Goal: Task Accomplishment & Management: Complete application form

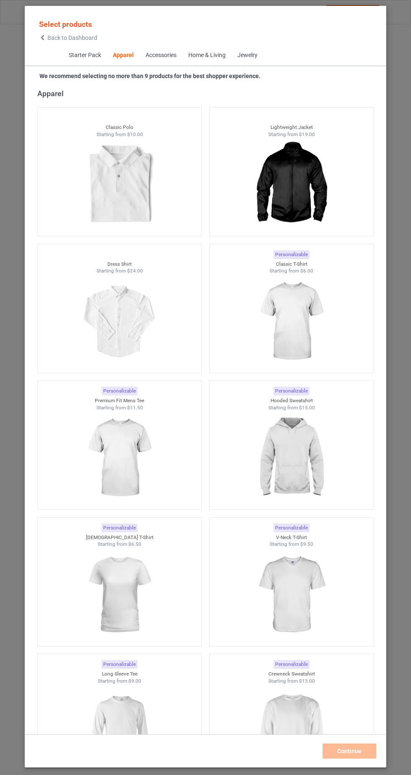
click at [311, 334] on img at bounding box center [291, 321] width 75 height 94
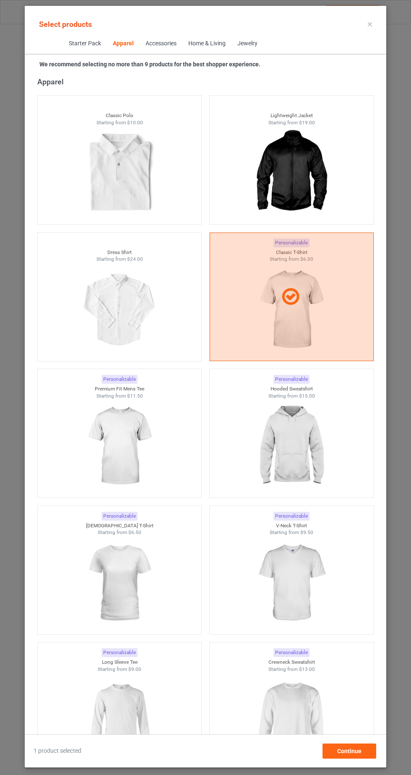
click at [134, 607] on img at bounding box center [119, 583] width 75 height 94
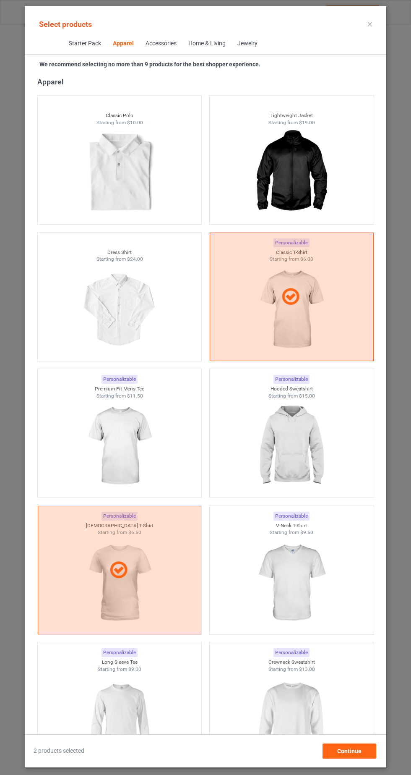
click at [308, 453] on img at bounding box center [291, 446] width 75 height 94
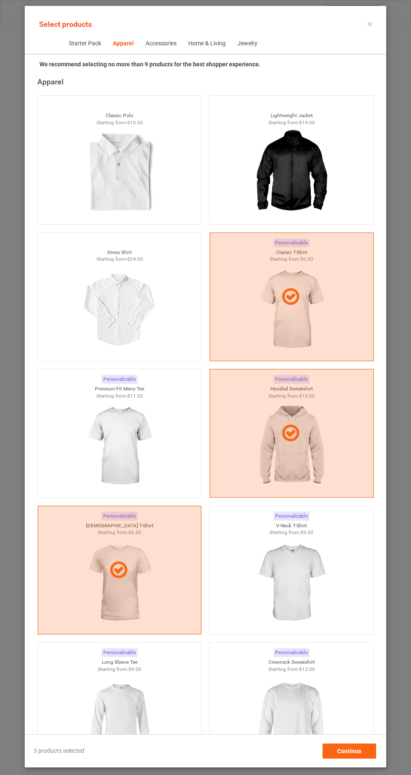
click at [311, 723] on img at bounding box center [291, 719] width 75 height 94
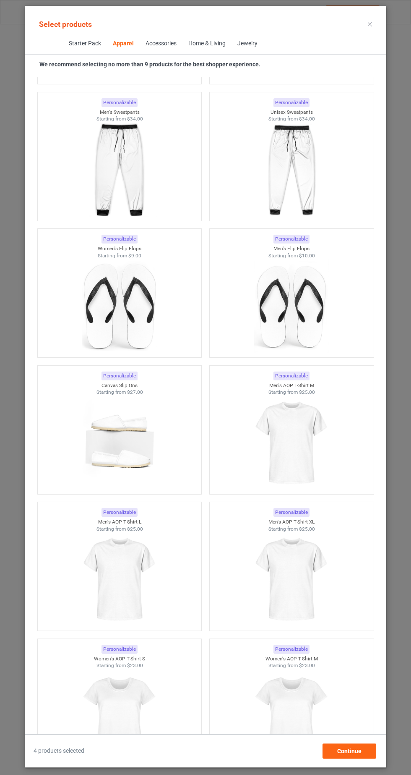
scroll to position [2829, 0]
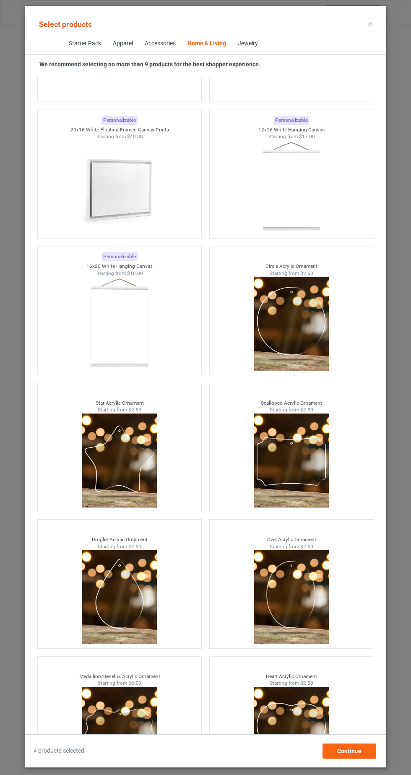
scroll to position [52, 0]
click at [372, 752] on div "Continue" at bounding box center [350, 750] width 54 height 15
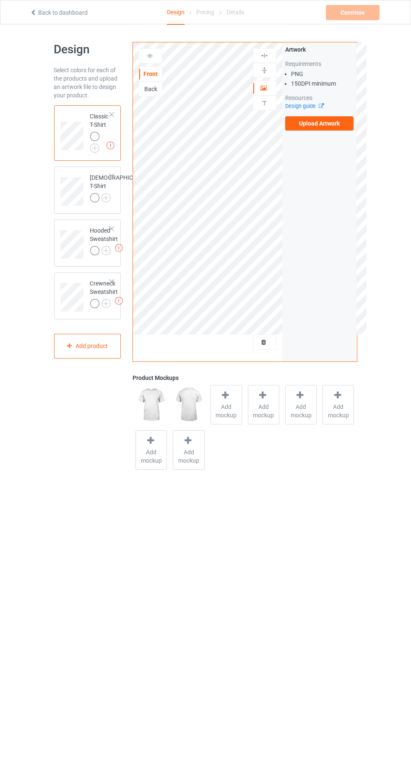
click at [340, 129] on label "Upload Artwork" at bounding box center [319, 123] width 69 height 14
click at [0, 0] on input "Upload Artwork" at bounding box center [0, 0] width 0 height 0
click at [338, 123] on label "Upload Artwork" at bounding box center [319, 123] width 69 height 14
click at [0, 0] on input "Upload Artwork" at bounding box center [0, 0] width 0 height 0
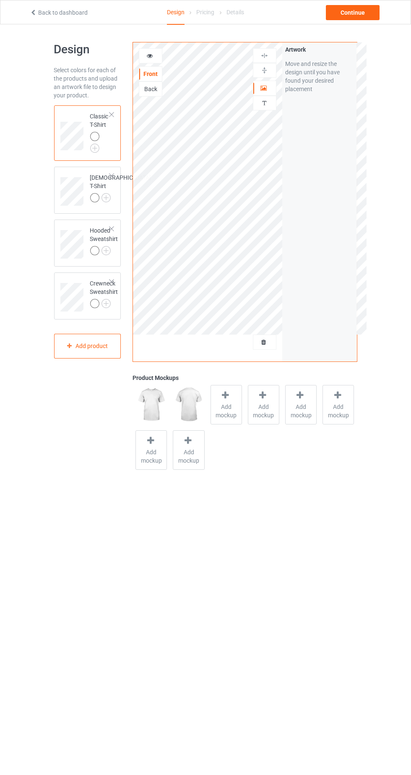
click at [143, 52] on div at bounding box center [150, 56] width 23 height 8
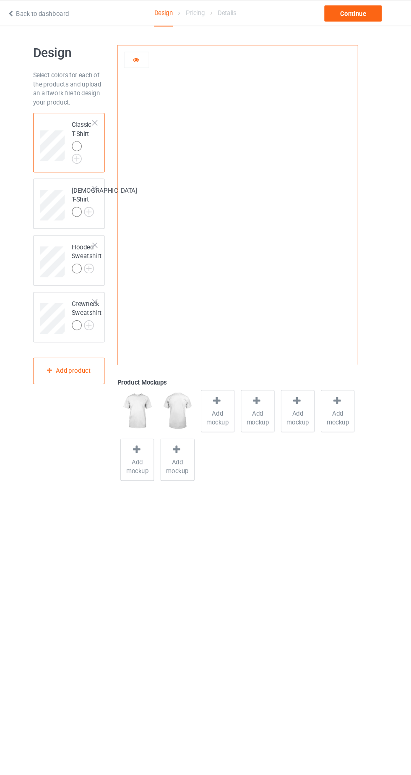
click at [157, 55] on div at bounding box center [150, 56] width 23 height 8
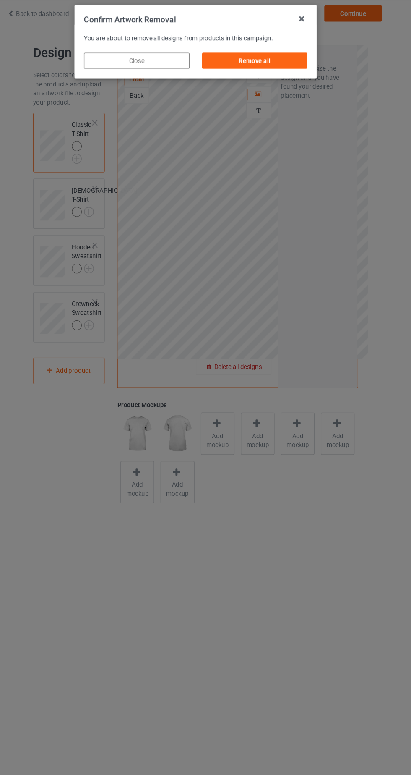
click at [282, 52] on div "Remove all" at bounding box center [261, 56] width 99 height 15
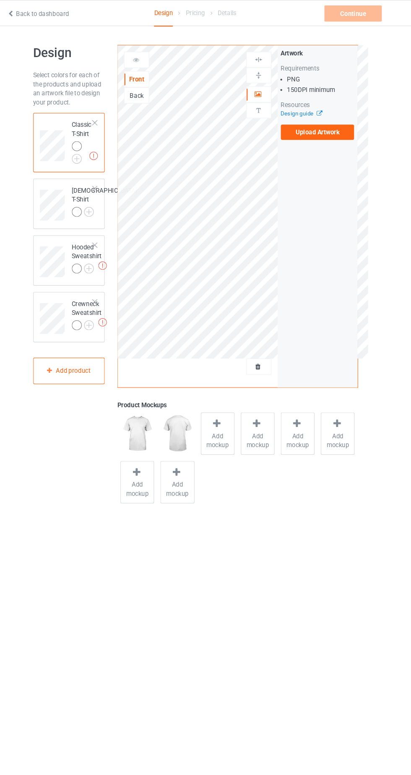
click at [337, 127] on label "Upload Artwork" at bounding box center [319, 123] width 69 height 14
click at [0, 0] on input "Upload Artwork" at bounding box center [0, 0] width 0 height 0
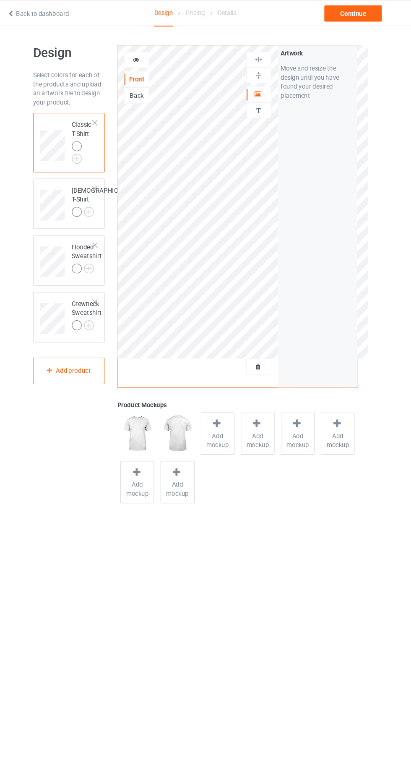
click at [150, 54] on icon at bounding box center [149, 55] width 7 height 6
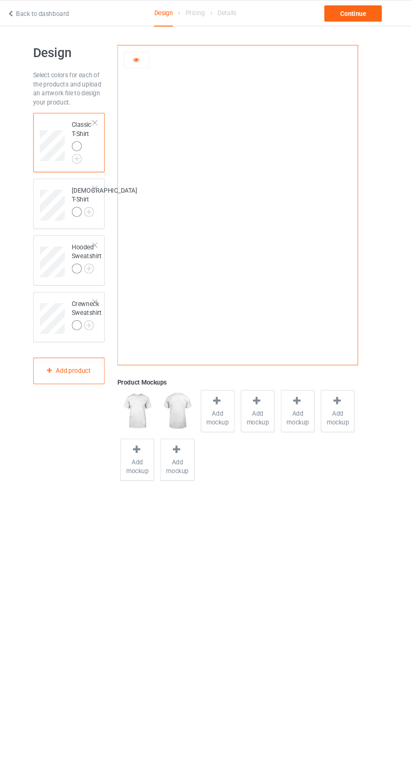
click at [226, 381] on span "Add mockup" at bounding box center [226, 389] width 31 height 17
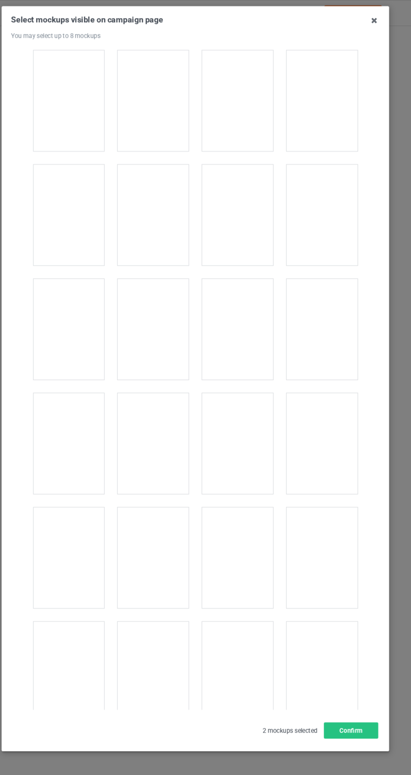
scroll to position [322, 0]
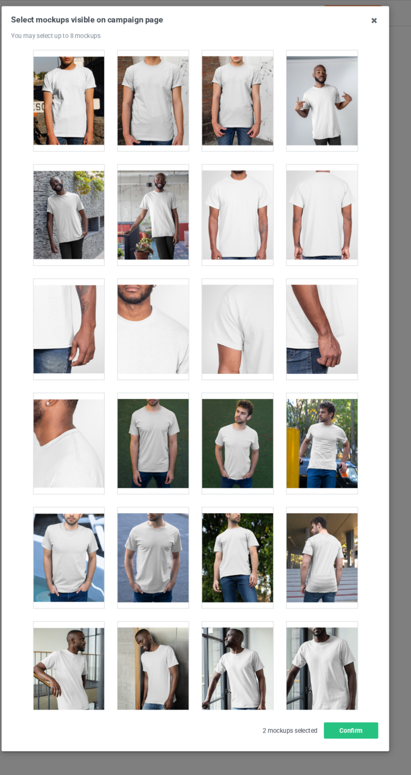
click at [343, 436] on div at bounding box center [324, 414] width 66 height 94
click at [266, 430] on div at bounding box center [245, 414] width 66 height 94
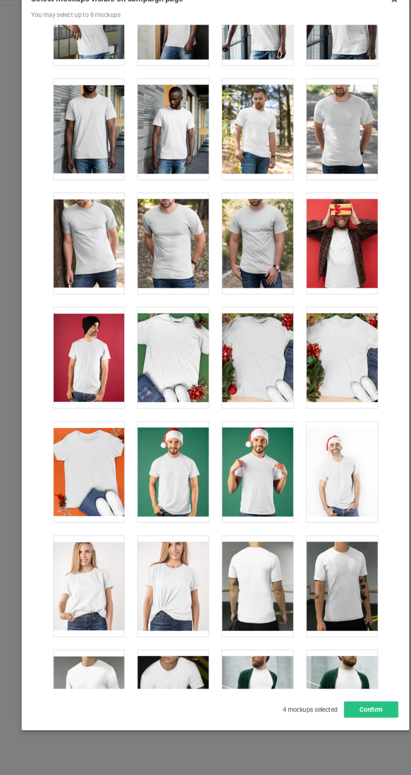
scroll to position [922, 0]
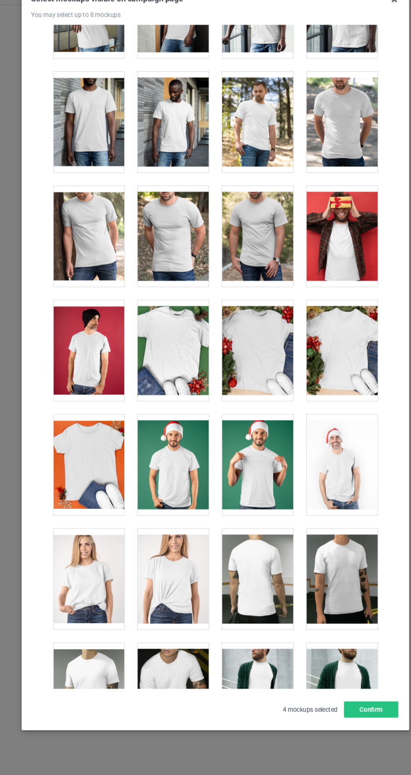
click at [198, 571] on div at bounding box center [166, 560] width 66 height 94
click at [214, 573] on div at bounding box center [245, 560] width 66 height 94
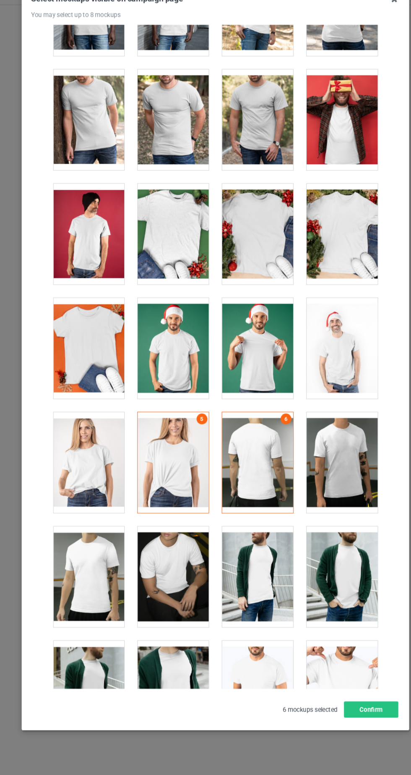
scroll to position [1043, 0]
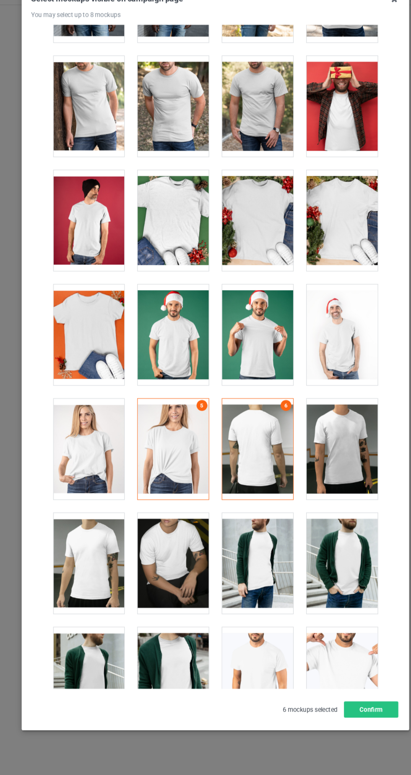
click at [246, 461] on div at bounding box center [245, 439] width 66 height 94
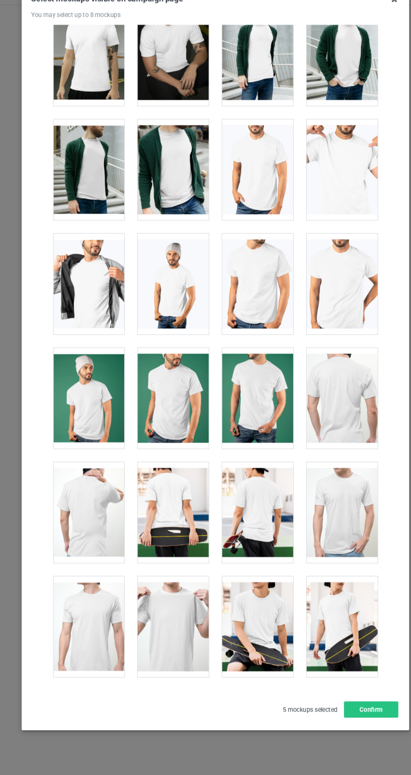
scroll to position [1517, 0]
click at [268, 418] on div at bounding box center [245, 391] width 66 height 94
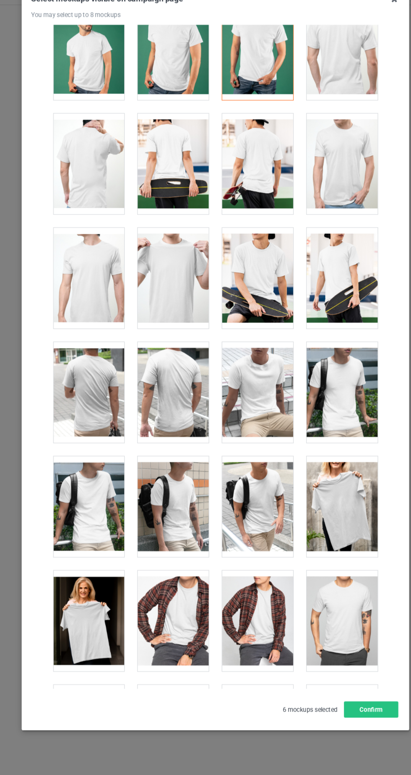
scroll to position [1847, 0]
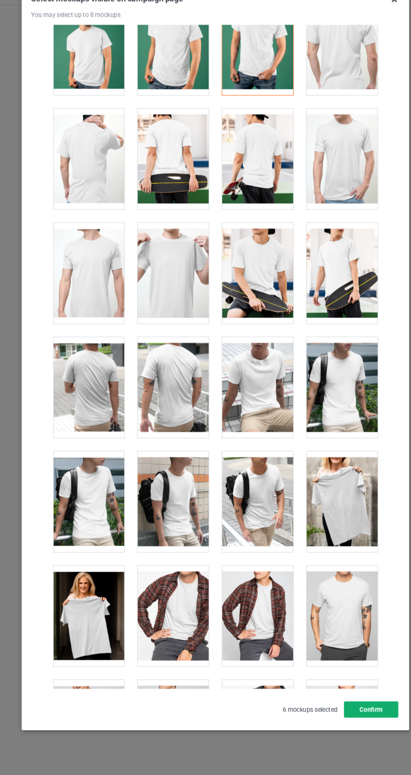
click at [372, 689] on button "Confirm" at bounding box center [351, 681] width 51 height 15
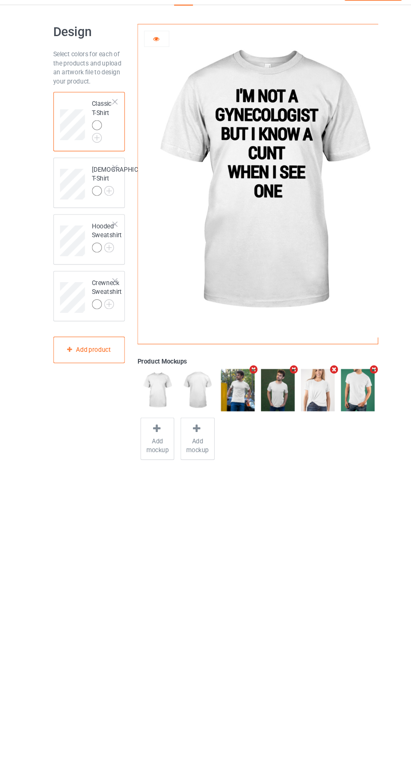
click at [0, 0] on img at bounding box center [0, 0] width 0 height 0
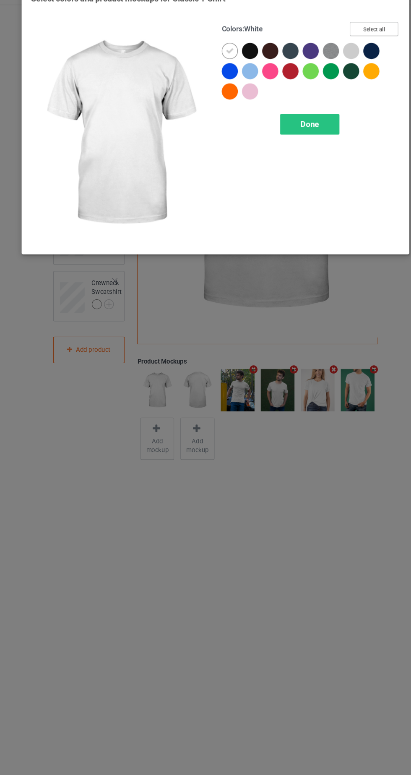
click at [356, 48] on button "Select all" at bounding box center [353, 46] width 45 height 13
click at [238, 66] on icon at bounding box center [238, 67] width 8 height 8
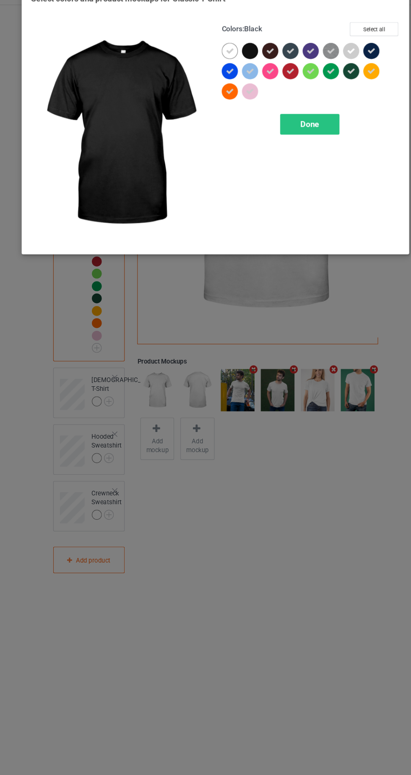
click at [256, 68] on icon at bounding box center [257, 67] width 8 height 8
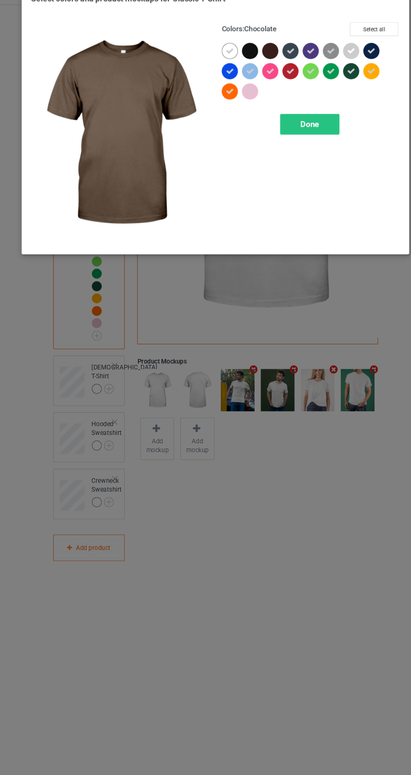
click at [258, 76] on div at bounding box center [258, 69] width 19 height 19
click at [300, 138] on span "Done" at bounding box center [294, 135] width 18 height 9
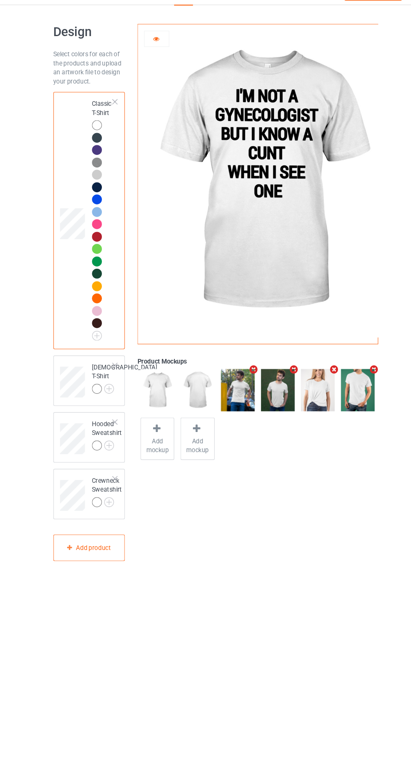
click at [0, 0] on img at bounding box center [0, 0] width 0 height 0
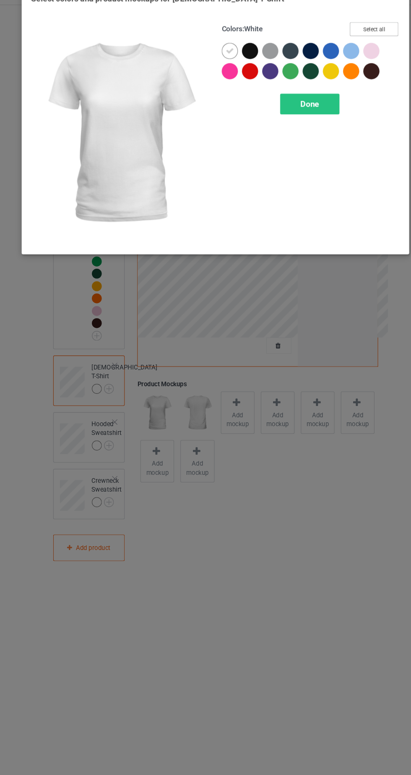
click at [353, 49] on button "Select all" at bounding box center [353, 46] width 45 height 13
click at [238, 66] on icon at bounding box center [238, 67] width 8 height 8
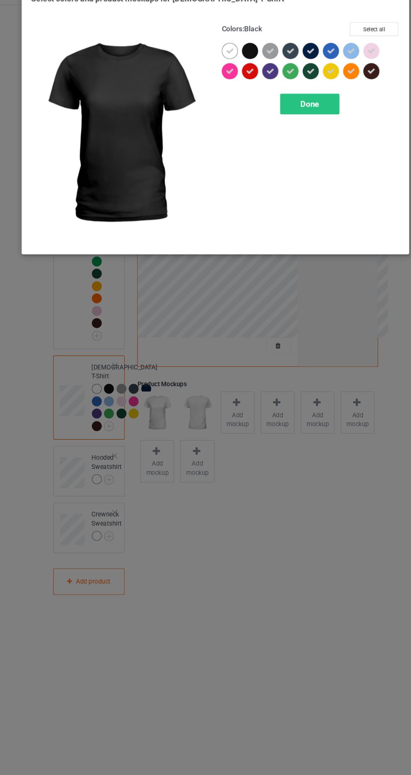
click at [292, 123] on div "Done" at bounding box center [293, 116] width 55 height 19
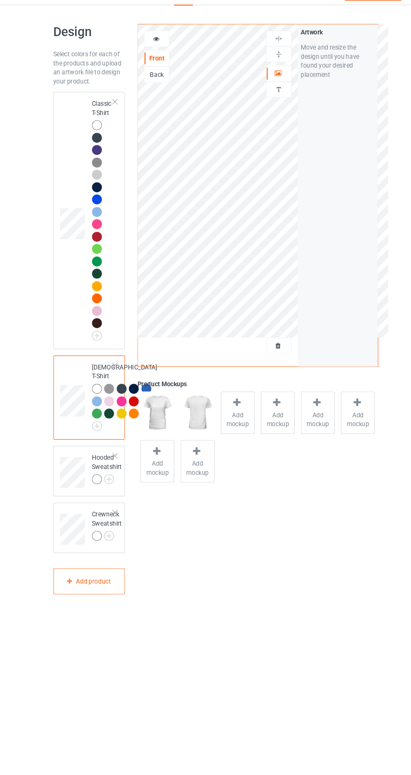
click at [145, 58] on div at bounding box center [150, 56] width 23 height 8
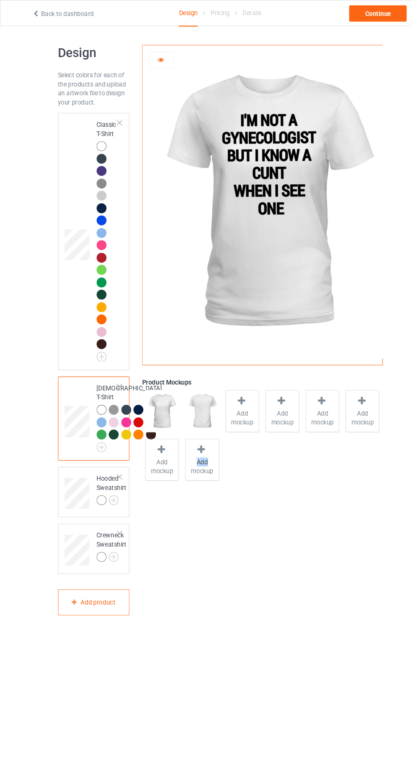
click at [230, 387] on span "Add mockup" at bounding box center [226, 389] width 31 height 17
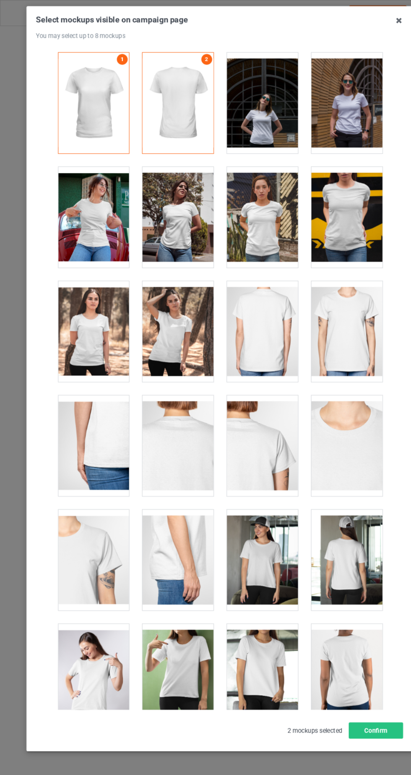
click at [100, 232] on div at bounding box center [87, 203] width 66 height 94
click at [101, 324] on div at bounding box center [87, 309] width 66 height 94
click at [174, 329] on div at bounding box center [166, 309] width 66 height 94
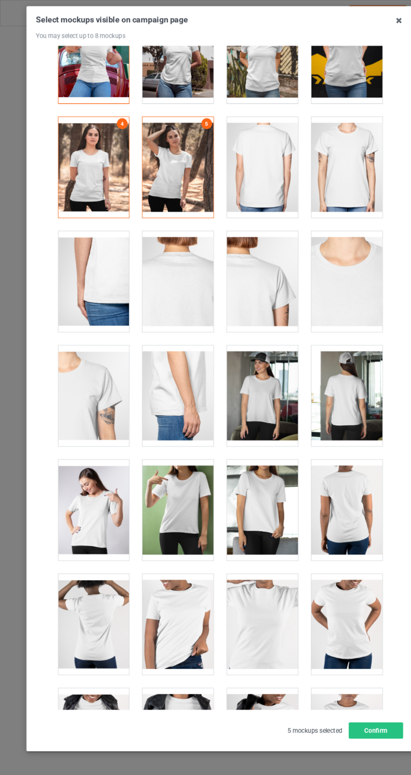
scroll to position [154, 0]
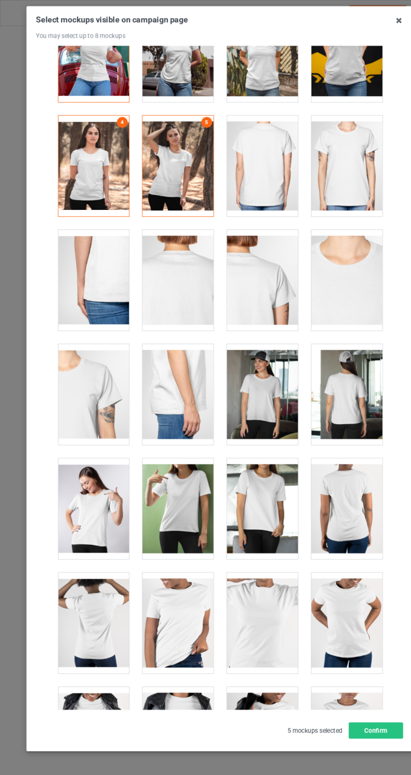
click at [355, 689] on div "Select mockups visible on campaign page You may select up to 8 mockups 1 2 3 4 …" at bounding box center [206, 351] width 344 height 676
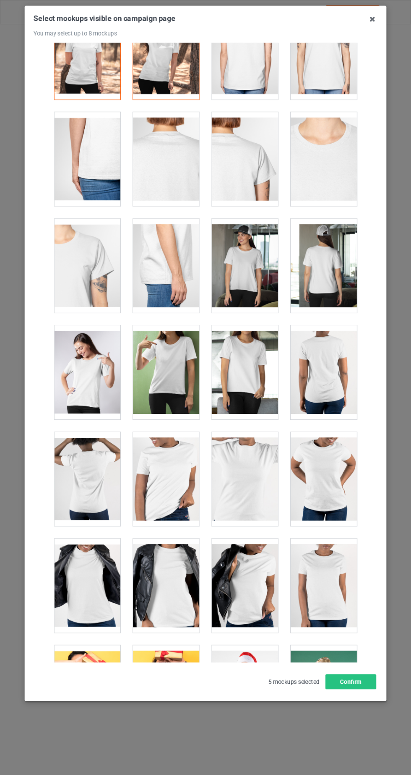
scroll to position [9, 0]
click at [376, 689] on button "Confirm" at bounding box center [351, 681] width 51 height 15
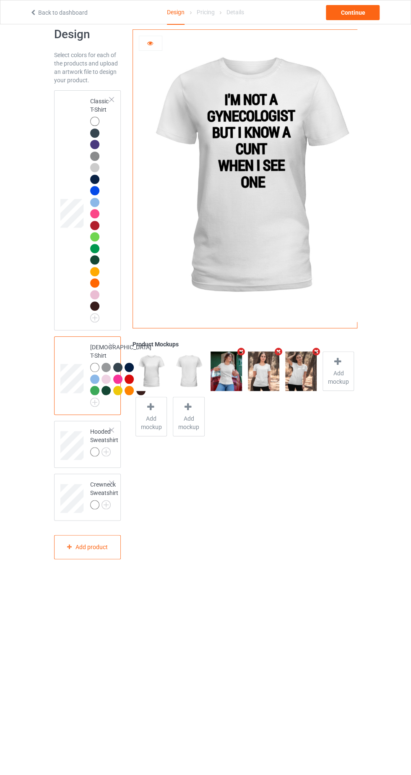
scroll to position [16, 0]
click at [0, 0] on img at bounding box center [0, 0] width 0 height 0
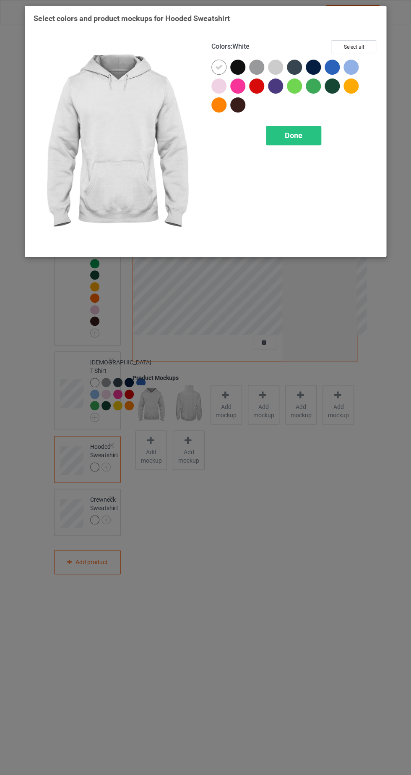
click at [241, 67] on div at bounding box center [237, 67] width 15 height 15
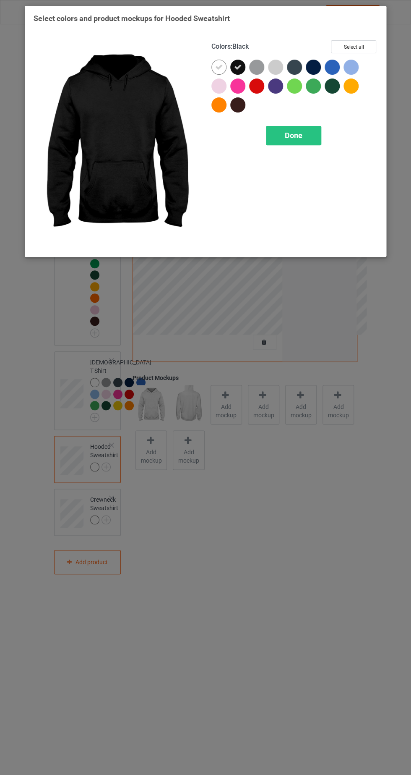
click at [222, 67] on icon at bounding box center [219, 67] width 8 height 8
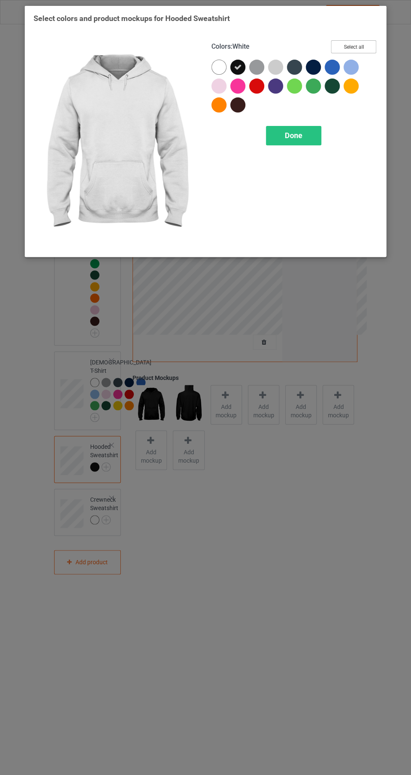
click at [360, 41] on button "Select all" at bounding box center [353, 46] width 45 height 13
click at [238, 67] on icon at bounding box center [238, 67] width 8 height 8
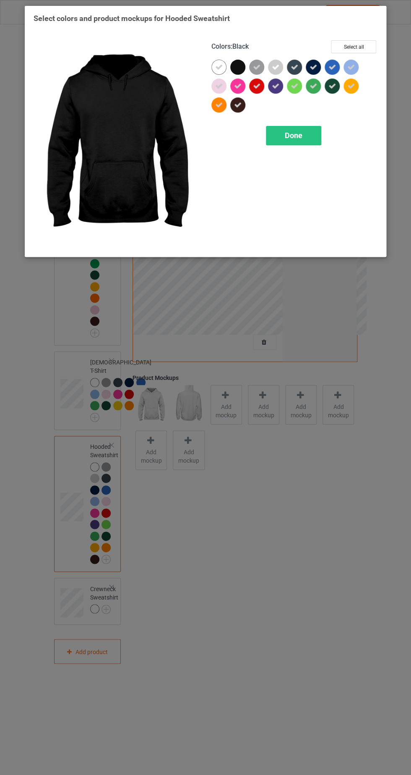
click at [312, 135] on div "Done" at bounding box center [293, 135] width 55 height 19
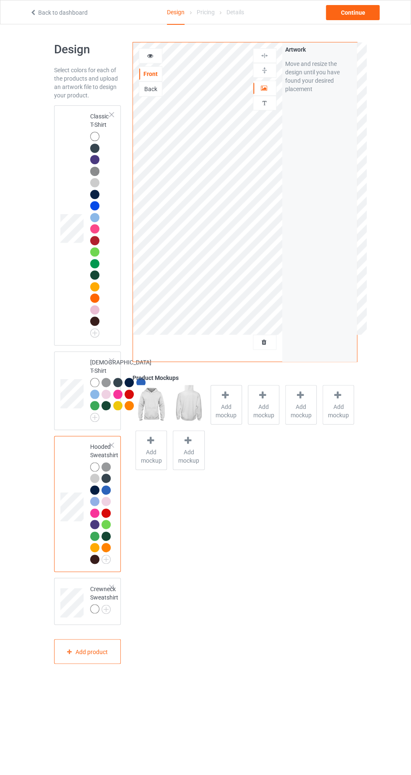
click at [0, 0] on img at bounding box center [0, 0] width 0 height 0
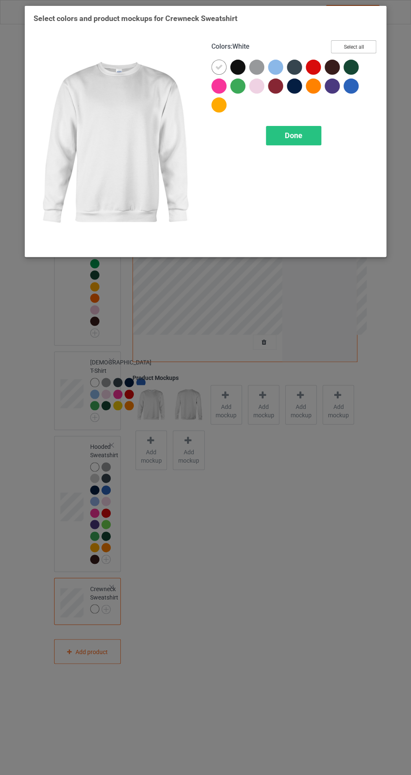
click at [361, 53] on button "Select all" at bounding box center [353, 46] width 45 height 13
click at [238, 66] on icon at bounding box center [238, 67] width 8 height 8
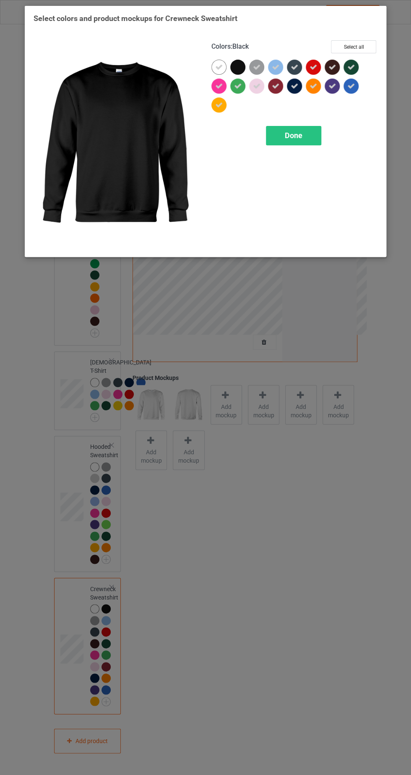
click at [309, 136] on div "Done" at bounding box center [293, 135] width 55 height 19
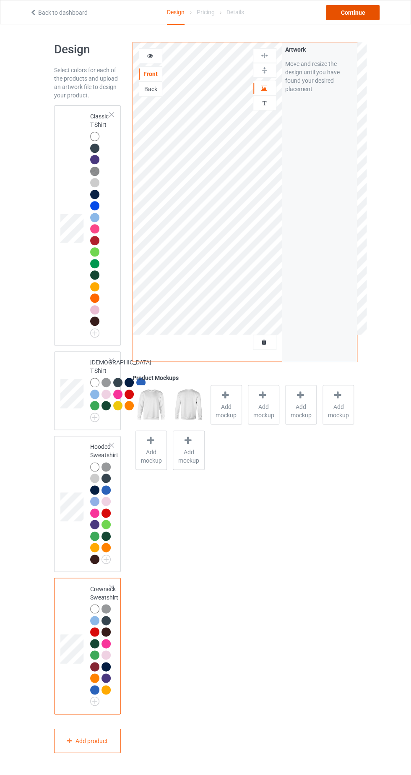
click at [361, 7] on div "Continue" at bounding box center [353, 12] width 54 height 15
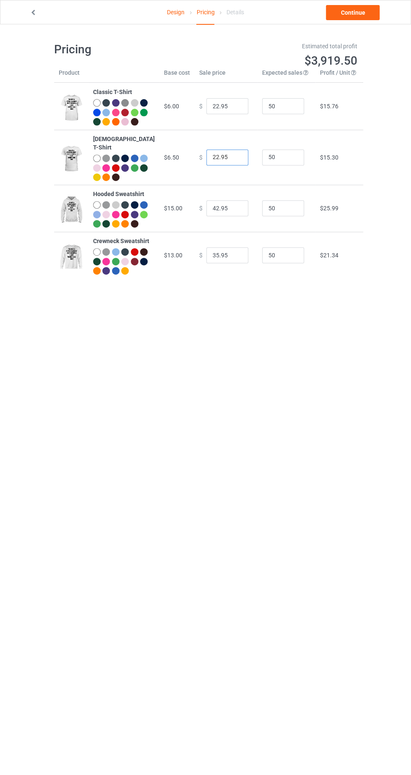
click at [209, 162] on input "22.95" at bounding box center [227, 157] width 42 height 16
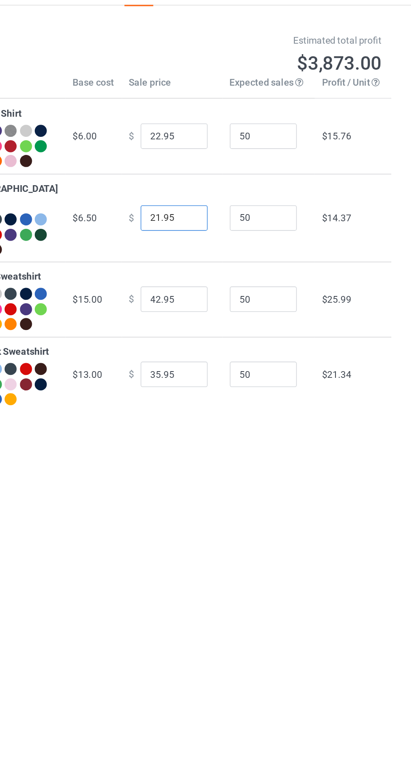
type input "21.95"
click at [209, 111] on input "22.95" at bounding box center [227, 106] width 42 height 16
type input "21.95"
click at [207, 214] on input "42.95" at bounding box center [227, 208] width 42 height 16
type input "38.95"
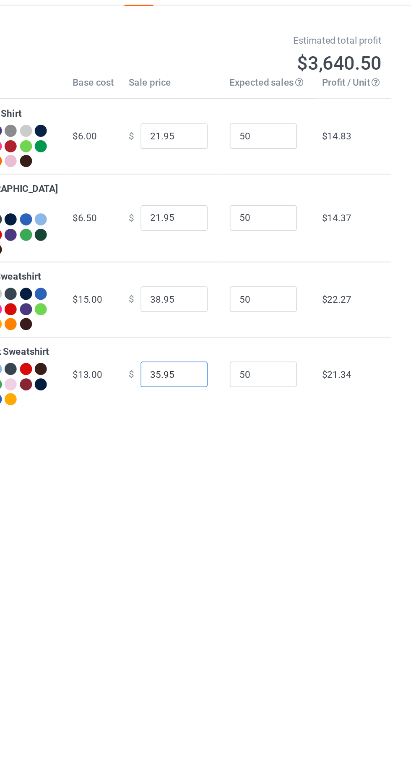
click at [210, 263] on input "35.95" at bounding box center [227, 255] width 42 height 16
type input "34.95"
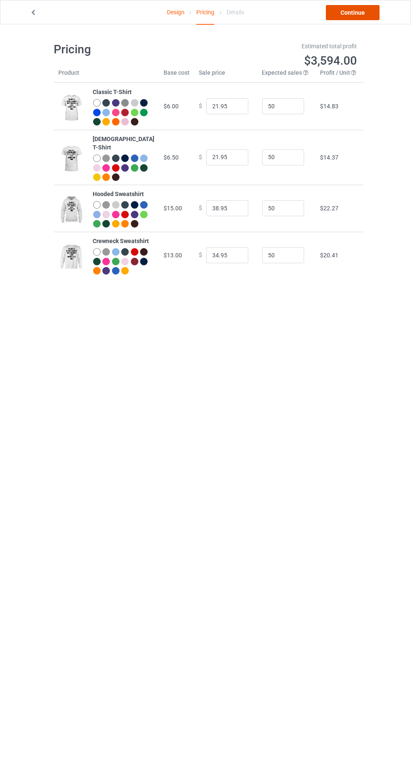
click at [371, 13] on link "Continue" at bounding box center [353, 12] width 54 height 15
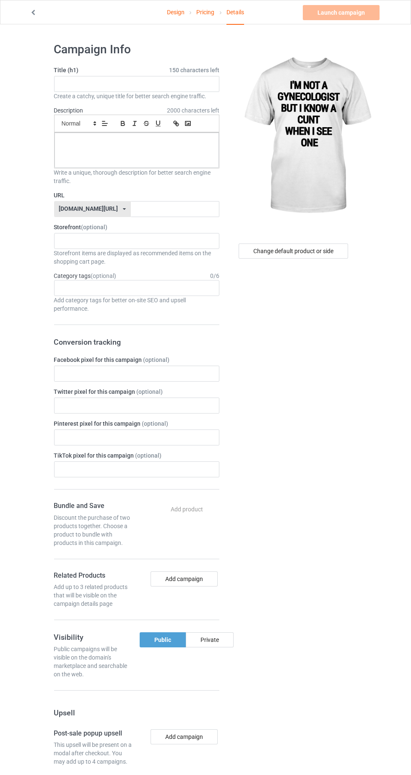
scroll to position [18, 0]
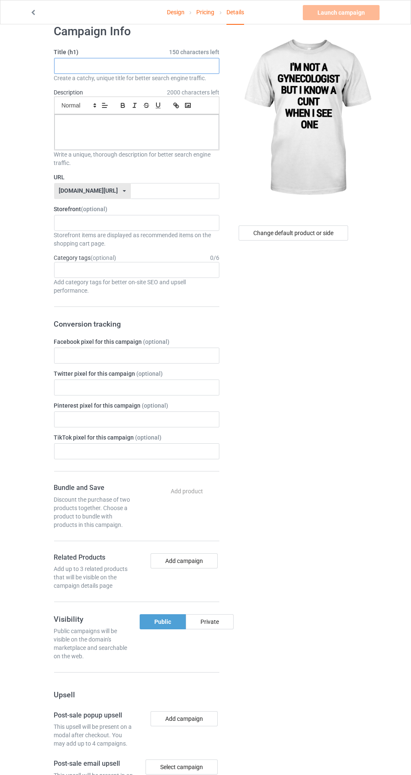
click at [197, 71] on input "text" at bounding box center [136, 66] width 165 height 16
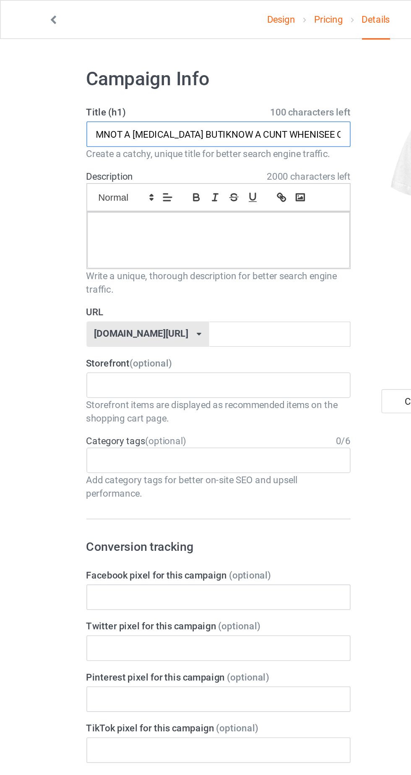
scroll to position [0, 0]
click at [72, 84] on input "I'MNOT A [MEDICAL_DATA] BUTIKNOW A CUNT WHENISEE ONE" at bounding box center [136, 84] width 165 height 16
click at [139, 86] on input "I'M NOT A [MEDICAL_DATA] BUTIKNOW A CUNT WHENISEE ONE" at bounding box center [136, 84] width 165 height 16
click at [201, 85] on input "I'M NOT A [MEDICAL_DATA] BUT I KNOW A CUNT WHENISEE ONE" at bounding box center [136, 84] width 165 height 16
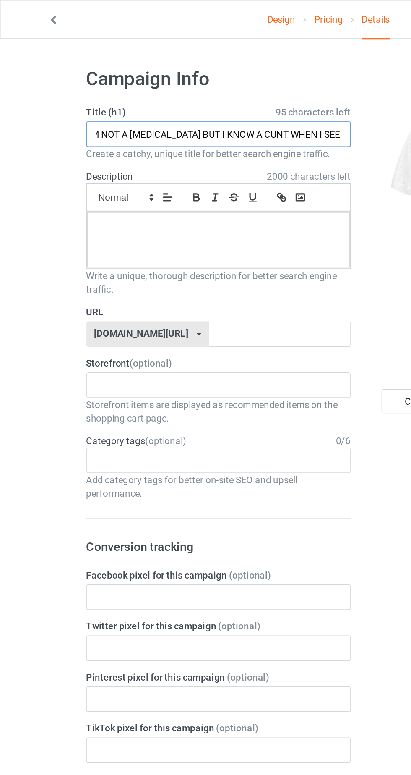
type input "I'M NOT A [MEDICAL_DATA] BUT I KNOW A CUNT WHEN I SEE ONE"
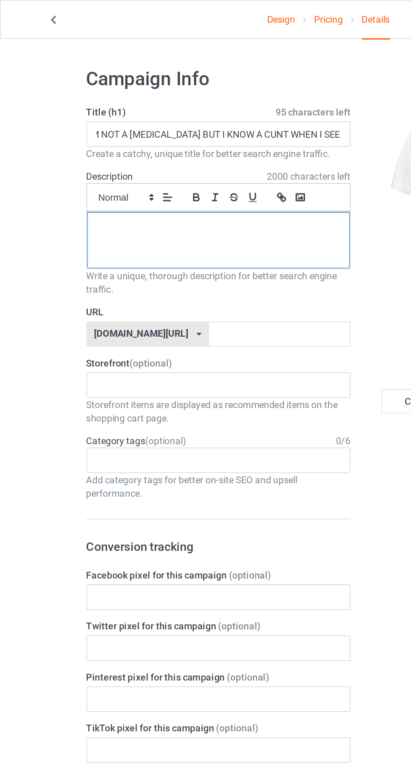
click at [157, 161] on div at bounding box center [137, 150] width 165 height 35
click at [156, 211] on input "text" at bounding box center [175, 209] width 89 height 16
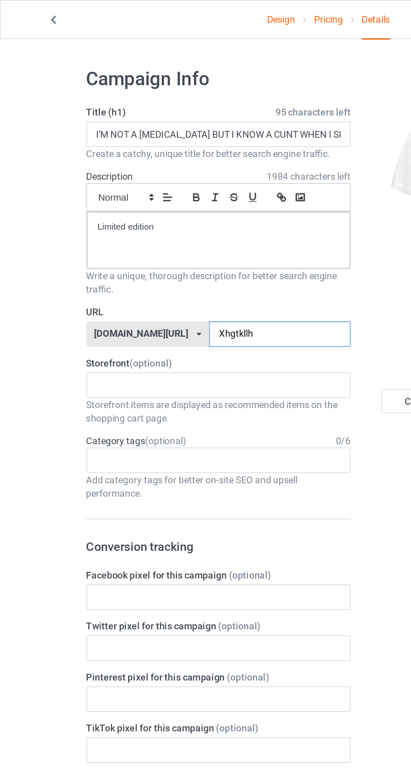
type input "Xhgtkllht"
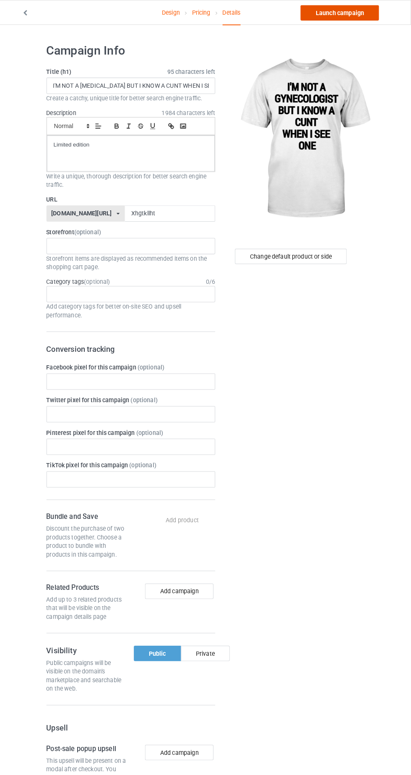
click at [368, 18] on link "Launch campaign" at bounding box center [341, 12] width 77 height 15
